Goal: Transaction & Acquisition: Book appointment/travel/reservation

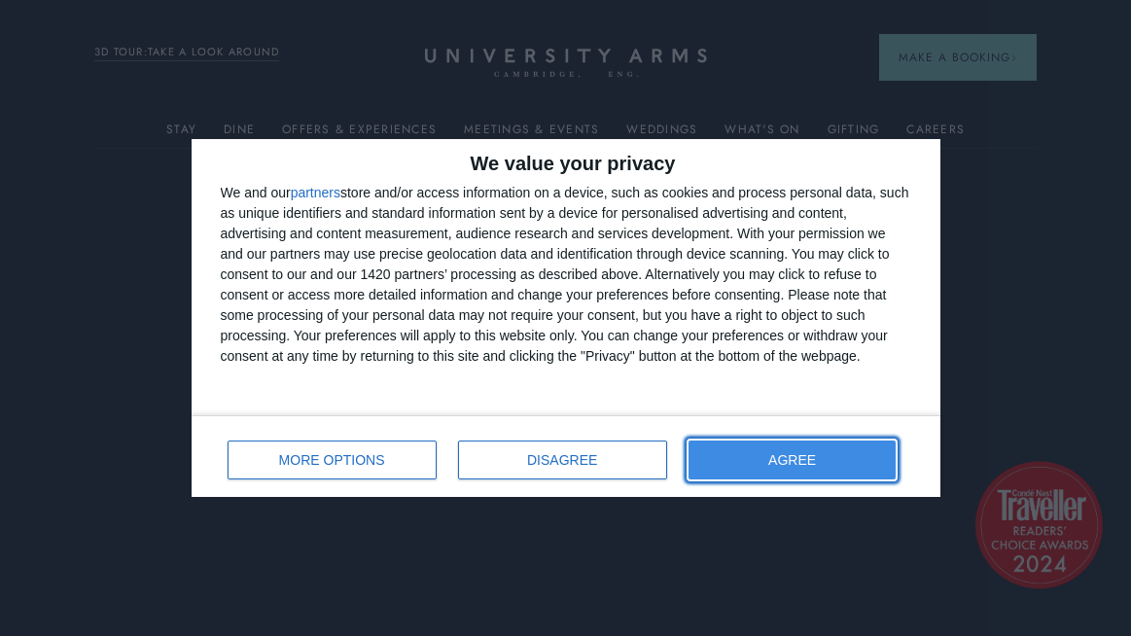
click at [859, 462] on button "AGREE" at bounding box center [793, 460] width 208 height 39
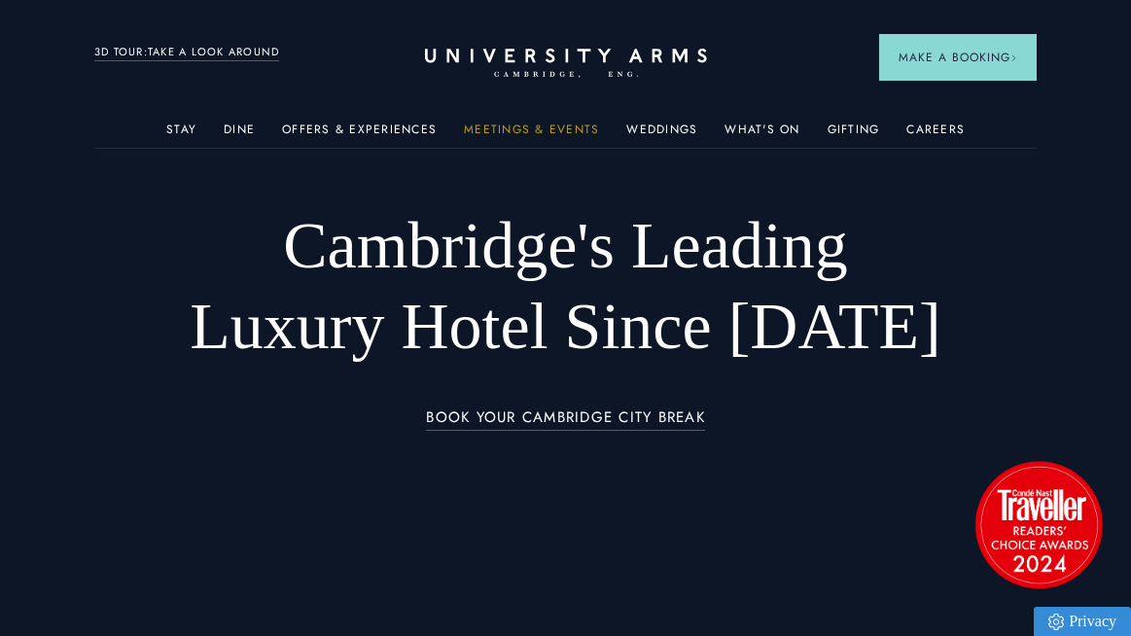
click at [523, 127] on link "Meetings & Events" at bounding box center [531, 135] width 135 height 25
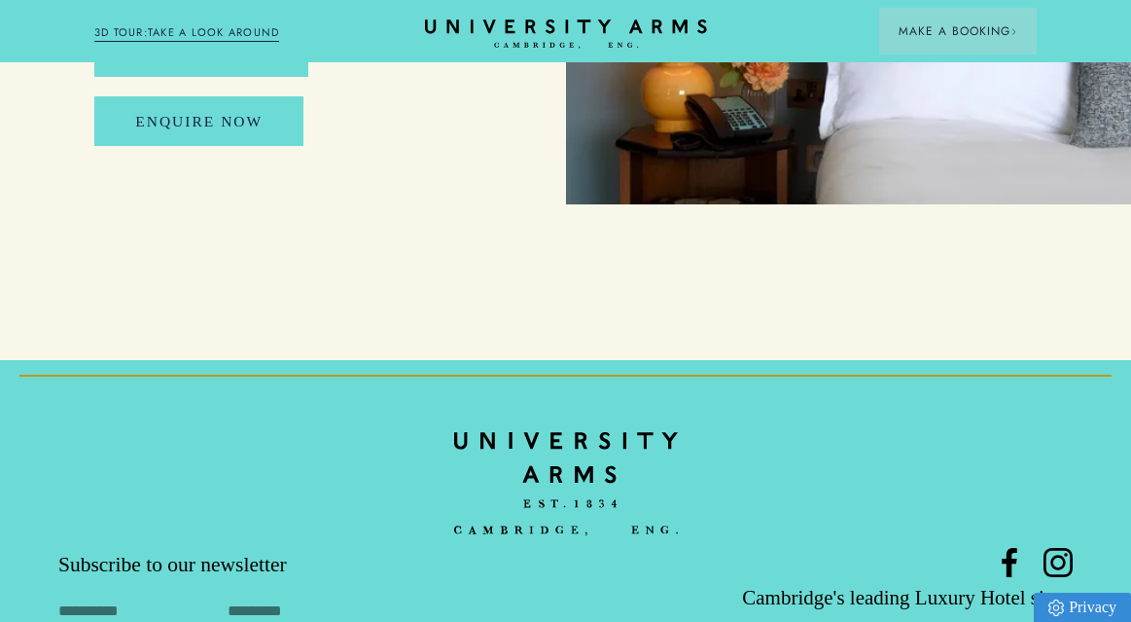
scroll to position [9178, 0]
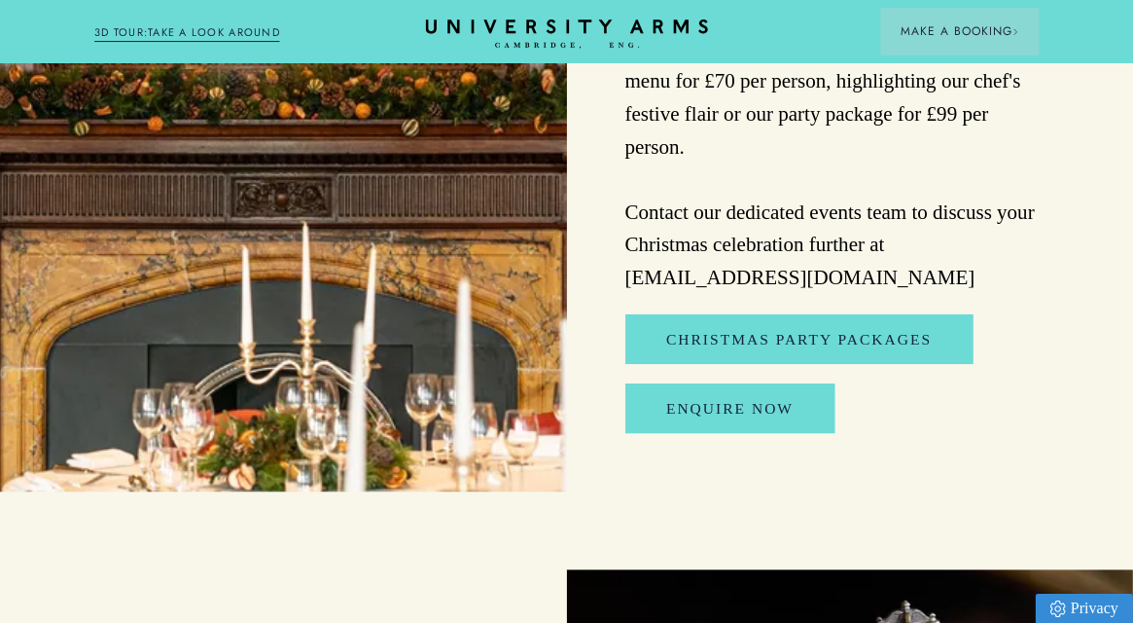
scroll to position [2140, 0]
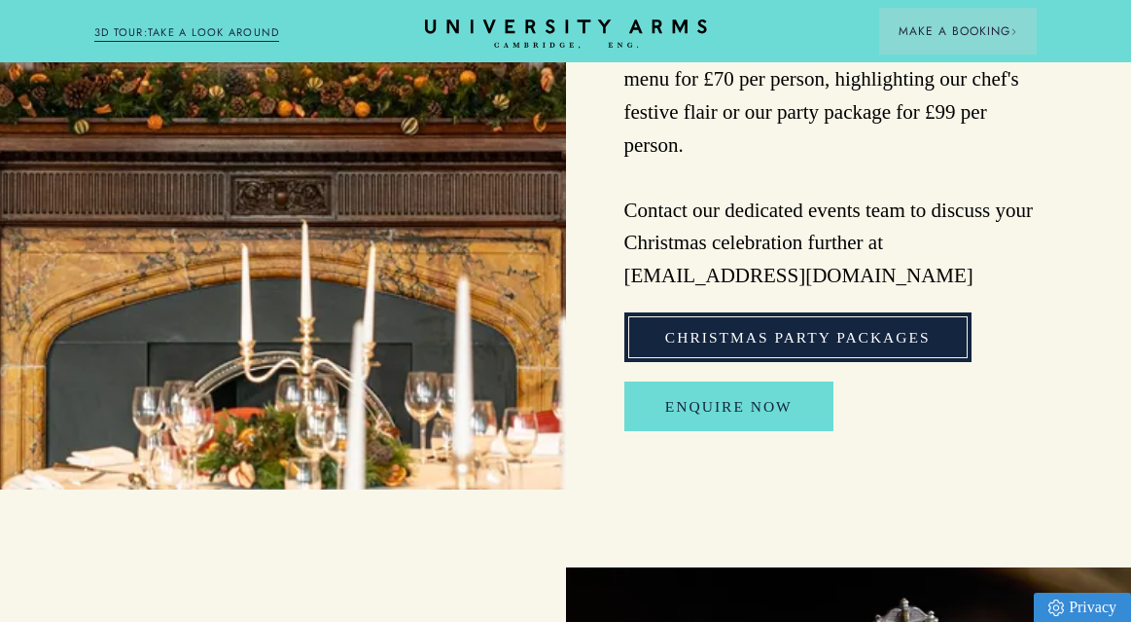
click at [795, 312] on link "Christmas Party Packages" at bounding box center [798, 337] width 347 height 50
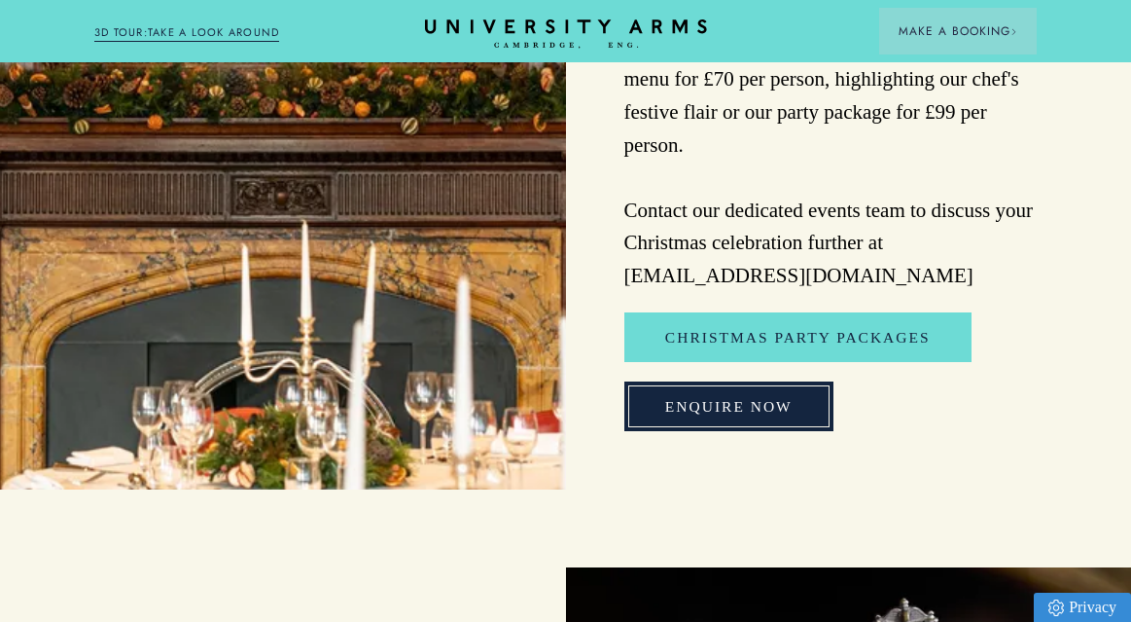
click at [799, 381] on link "Enquire Now" at bounding box center [729, 406] width 209 height 50
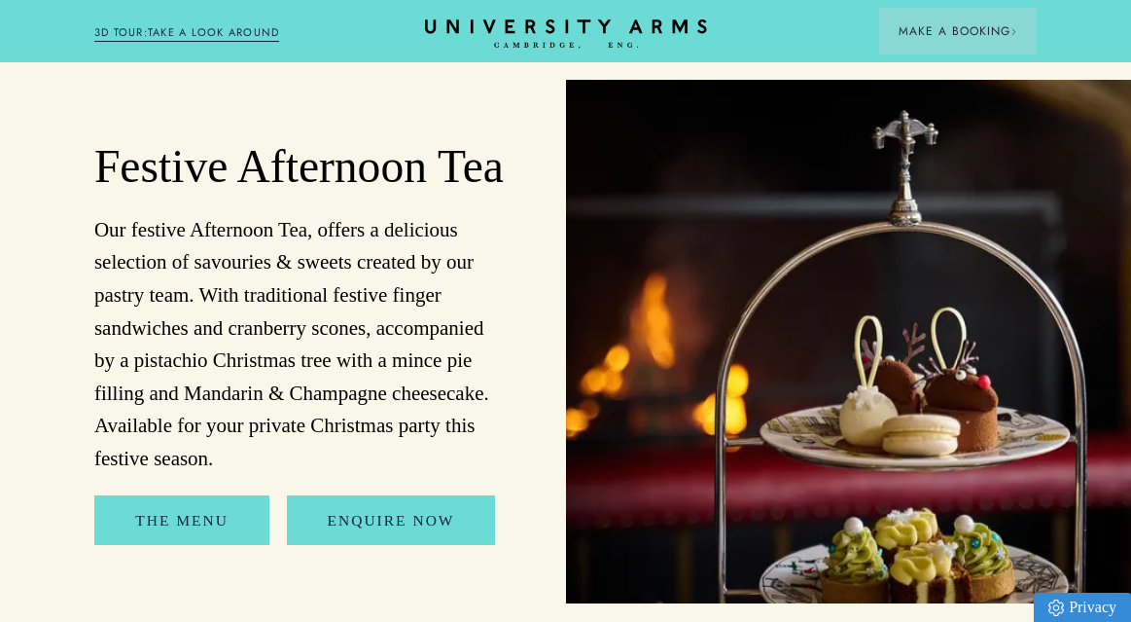
scroll to position [2626, 0]
